Goal: Information Seeking & Learning: Learn about a topic

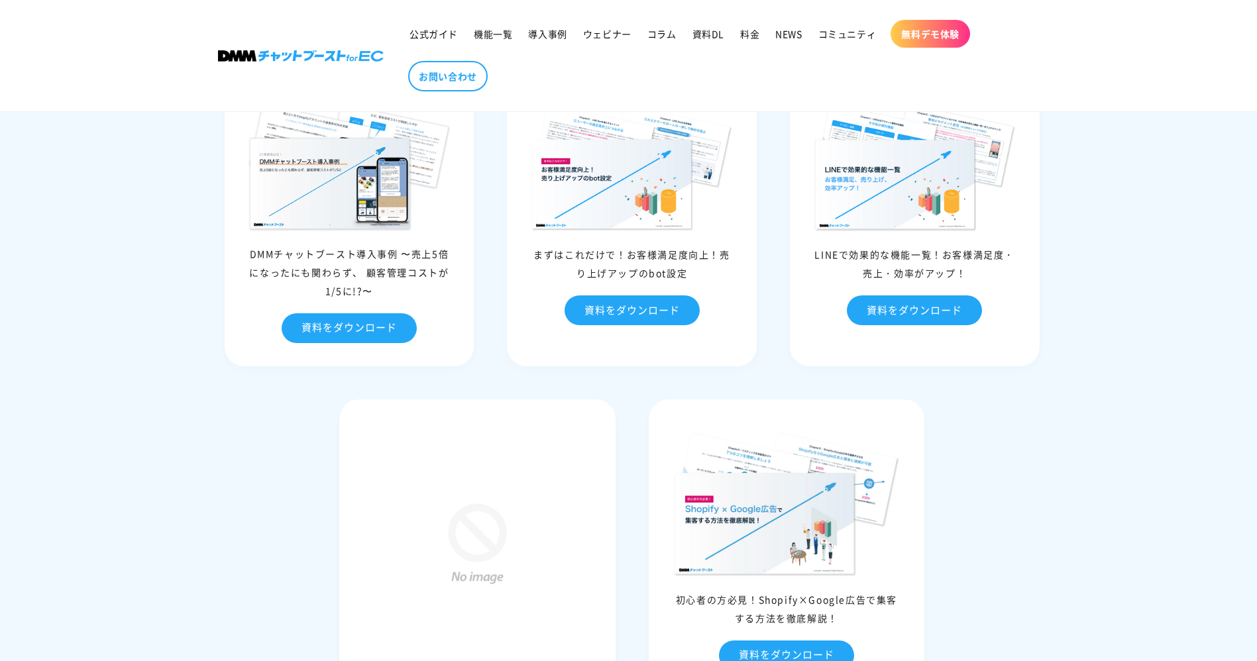
scroll to position [6831, 0]
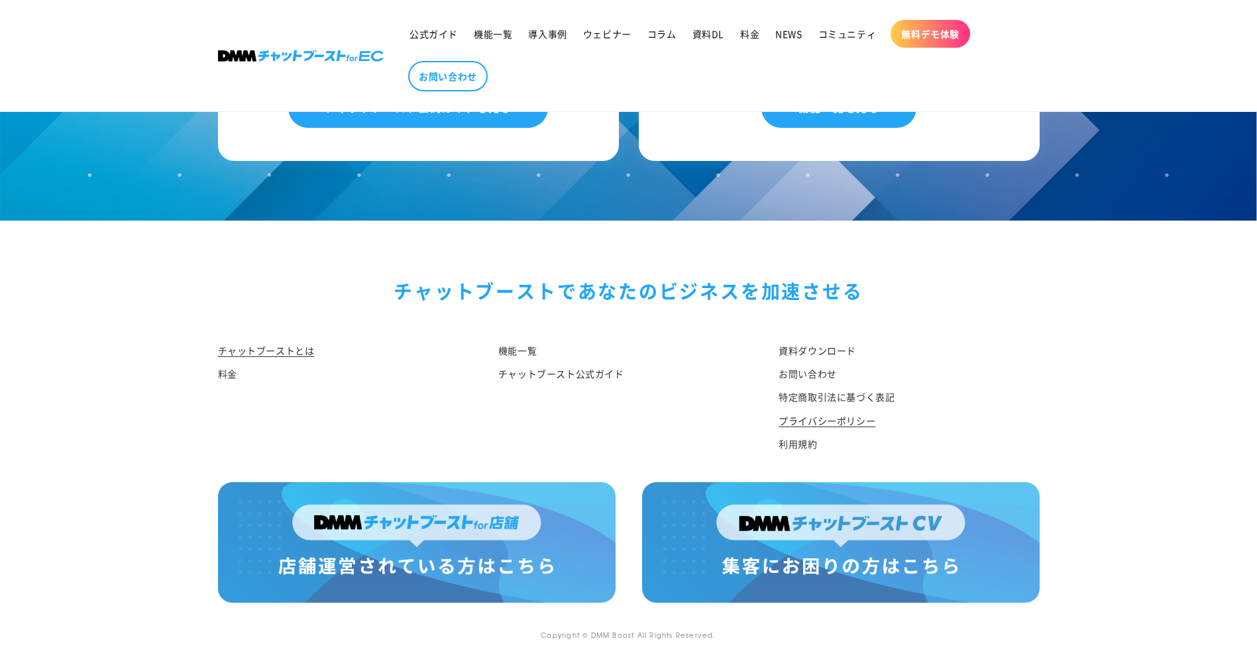
click at [795, 425] on link "プライバシーポリシー" at bounding box center [826, 420] width 97 height 23
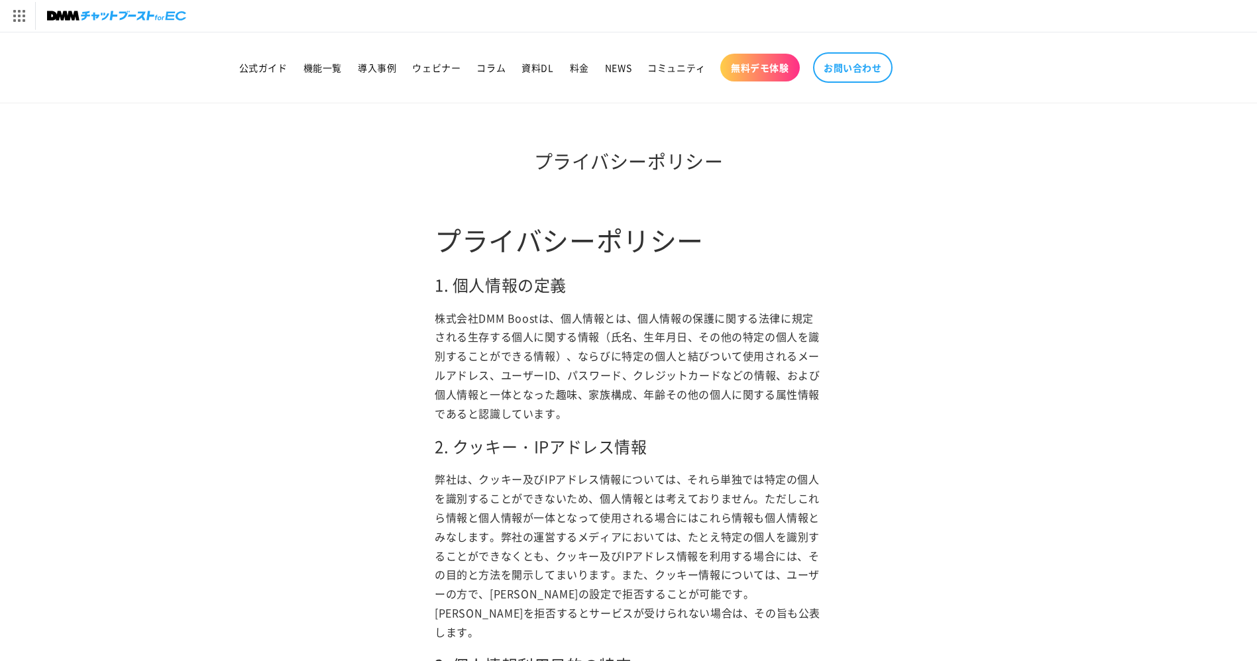
click at [156, 7] on img at bounding box center [116, 16] width 139 height 19
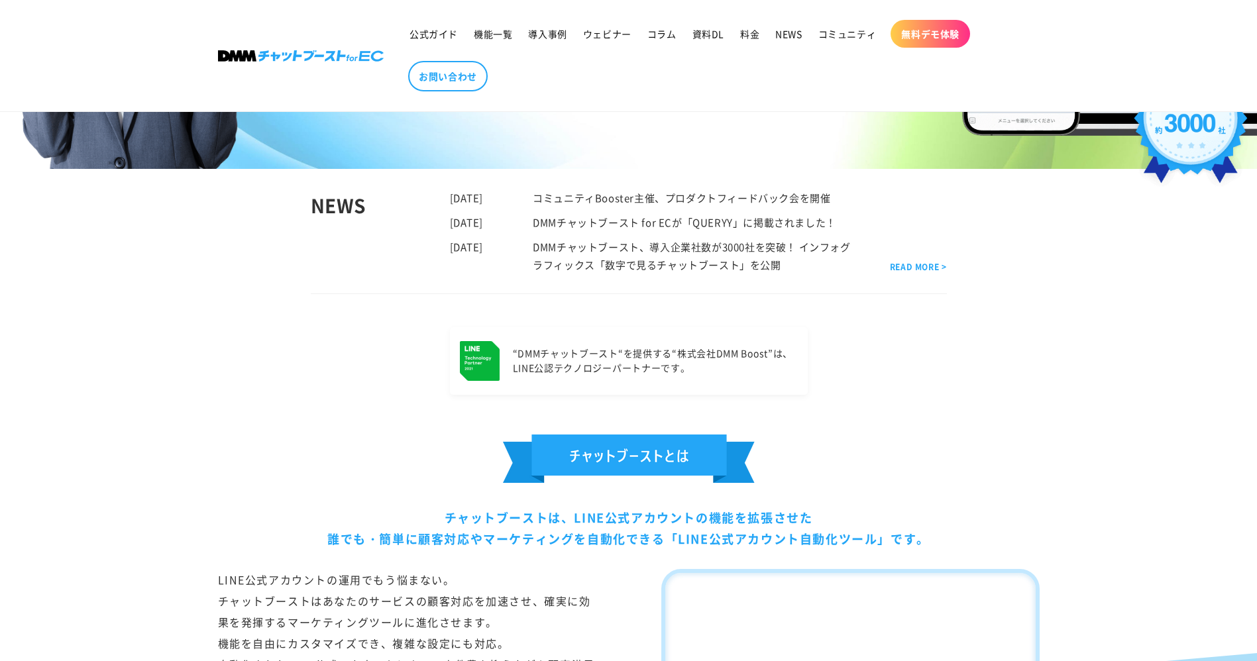
scroll to position [828, 0]
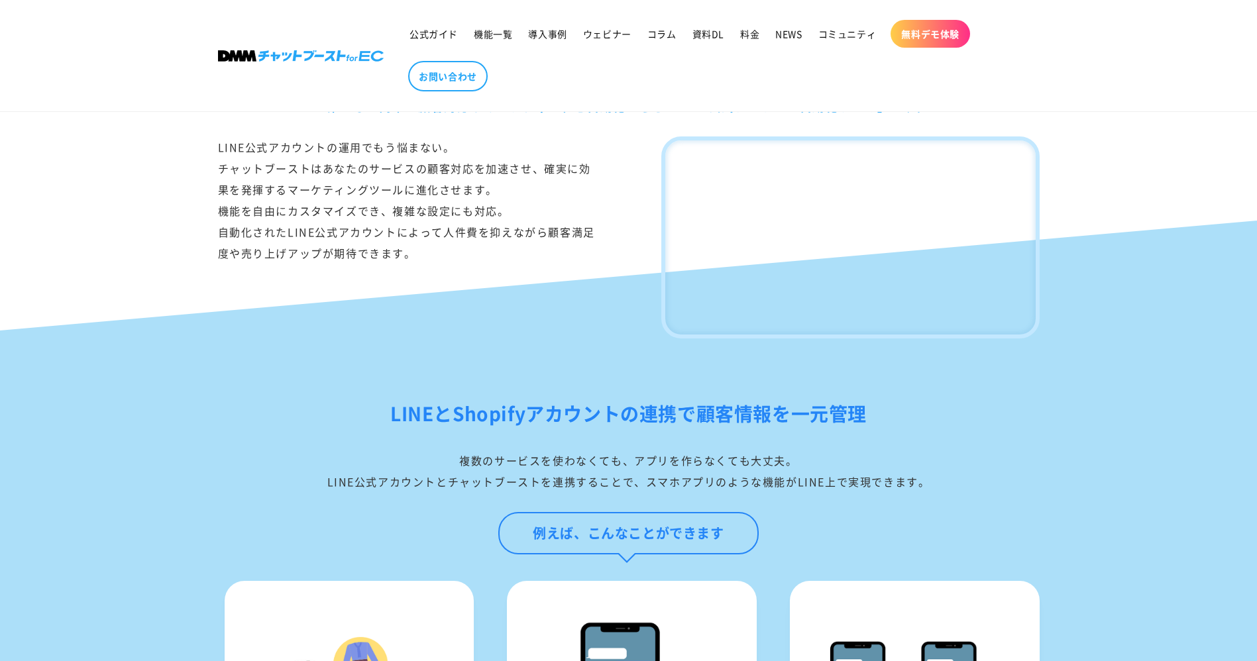
click at [293, 121] on div "チャットブーストは、LINE公式アカウントの機能を拡張させた 誰でも・簡単に顧客対応やマーケティングを自動化できる「LINE公式アカウント自動化ツール」です。…" at bounding box center [629, 170] width 888 height 336
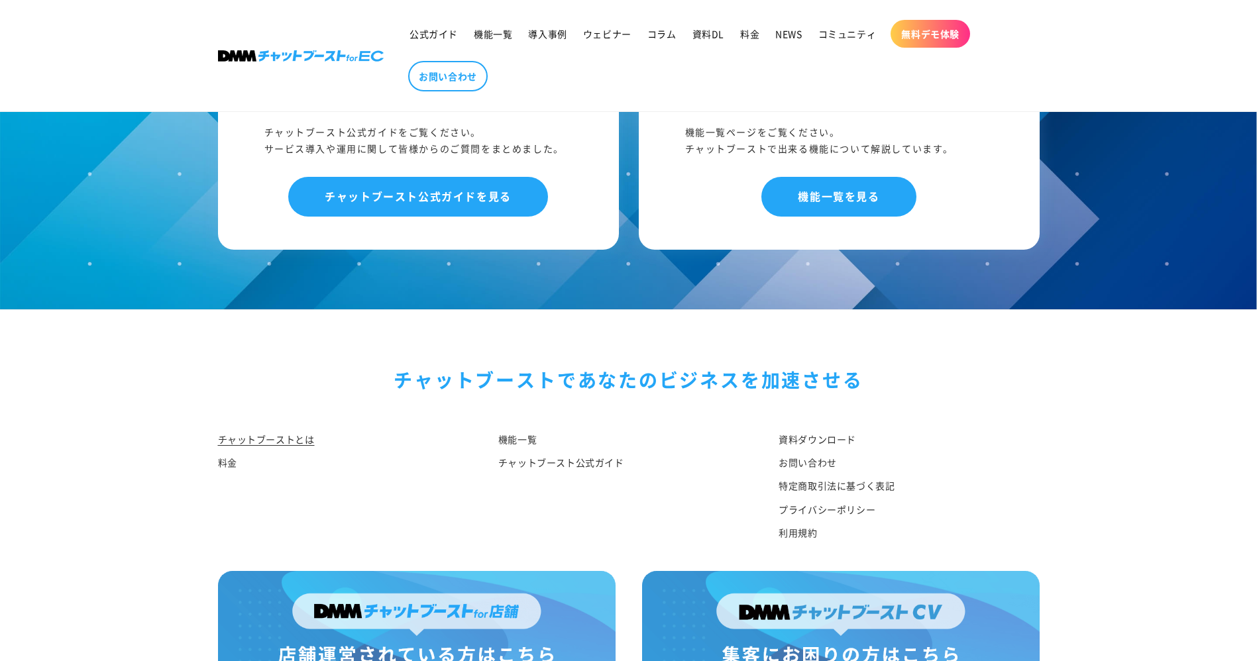
scroll to position [6831, 0]
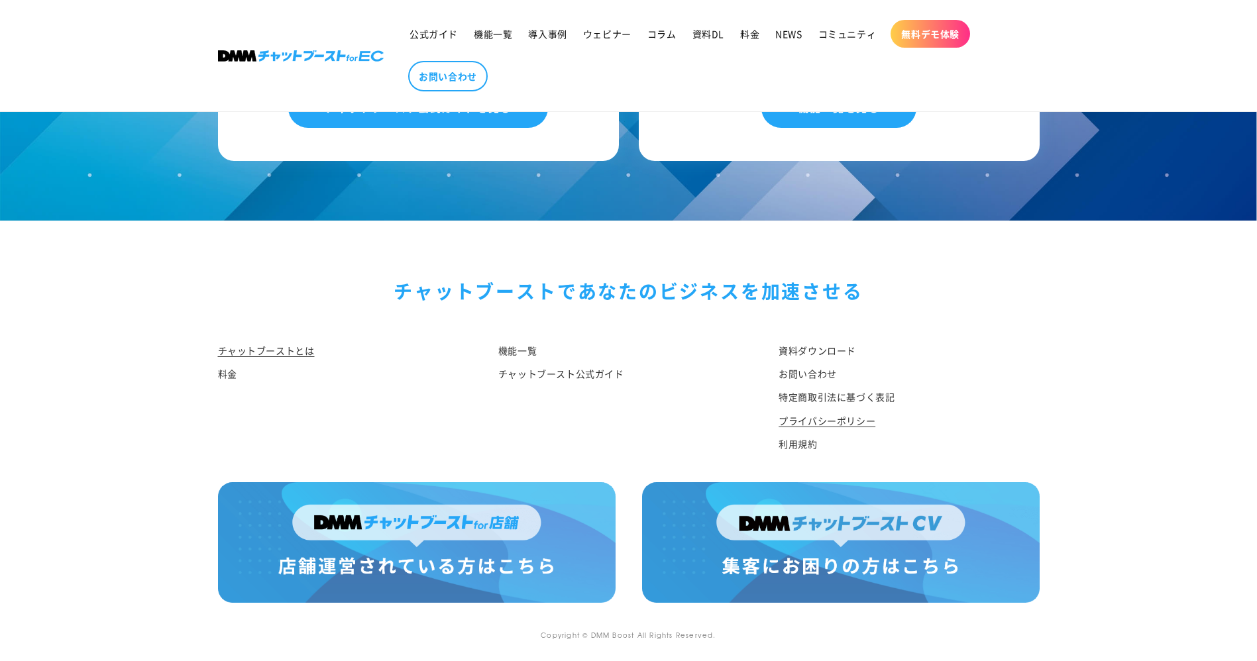
click at [841, 421] on link "プライバシーポリシー" at bounding box center [826, 420] width 97 height 23
